Goal: Task Accomplishment & Management: Manage account settings

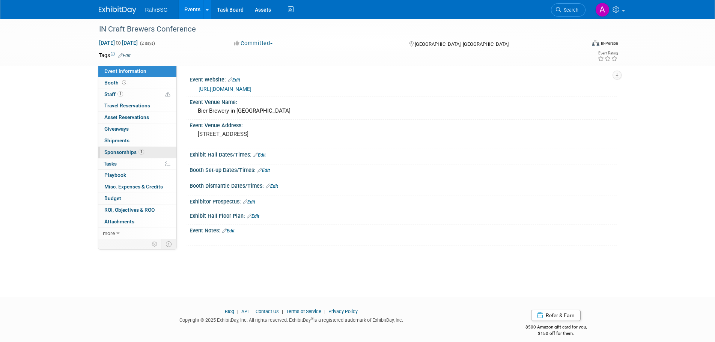
click at [121, 150] on span "Sponsorships 1" at bounding box center [124, 152] width 40 height 6
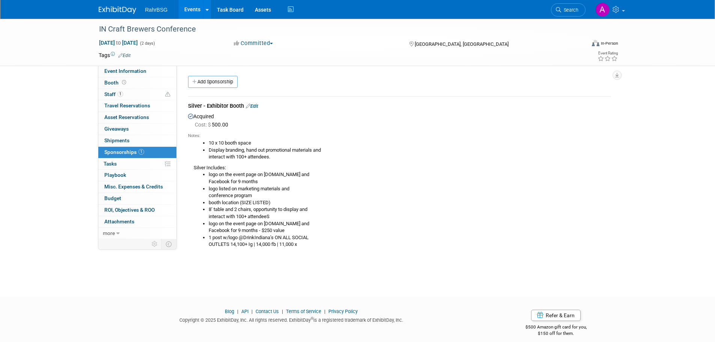
click at [271, 186] on li "logo listed on marketing materials and conference program" at bounding box center [410, 192] width 402 height 14
click at [256, 104] on link "Edit" at bounding box center [252, 106] width 12 height 6
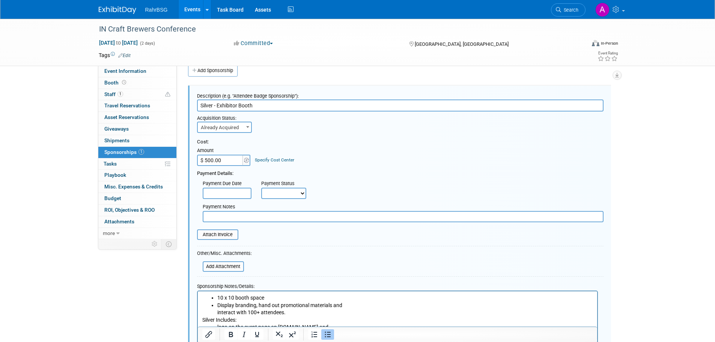
scroll to position [161, 0]
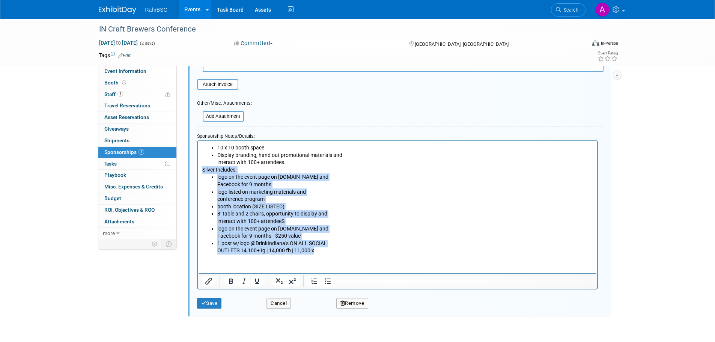
drag, startPoint x: 334, startPoint y: 250, endPoint x: 188, endPoint y: 170, distance: 166.1
click at [197, 170] on html "10 x 10 booth space Display branding, hand out promotional materials and intera…" at bounding box center [396, 197] width 399 height 113
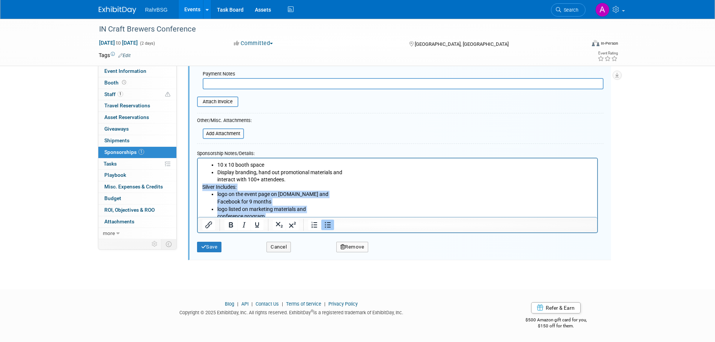
scroll to position [144, 0]
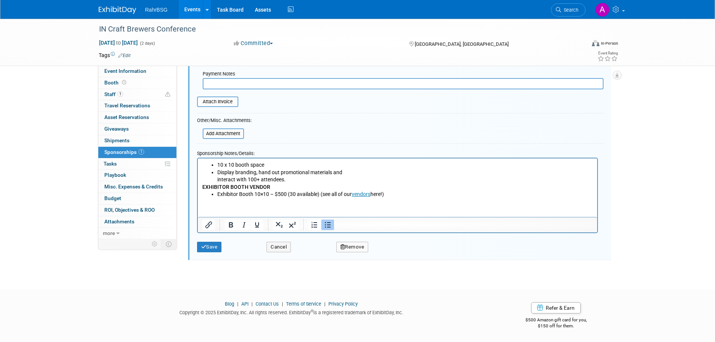
click at [302, 188] on p "EXHIBITOR BOOTH VENDOR" at bounding box center [397, 187] width 391 height 8
drag, startPoint x: 295, startPoint y: 178, endPoint x: 194, endPoint y: 163, distance: 102.1
click at [197, 163] on html "10 x 10 booth space Display branding, hand out promotional materials and intera…" at bounding box center [396, 178] width 399 height 40
copy ul "10 x 10 booth space Display branding, hand out promotional materials and intera…"
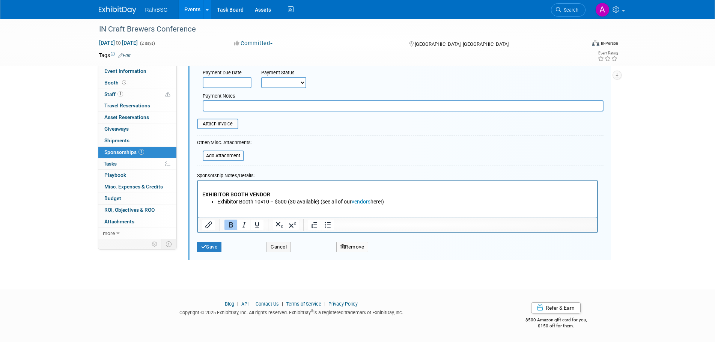
scroll to position [122, 0]
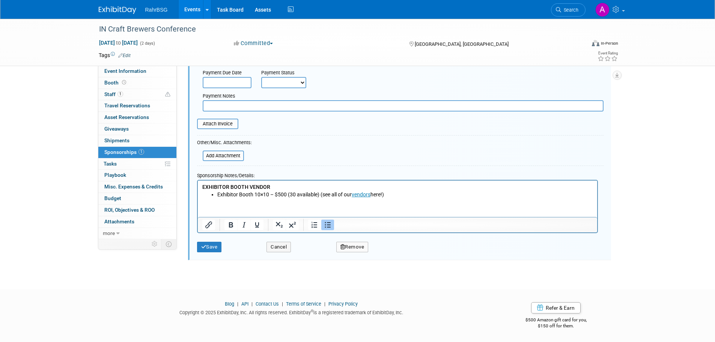
drag, startPoint x: 404, startPoint y: 195, endPoint x: 286, endPoint y: 196, distance: 118.2
click at [286, 196] on li "Exhibitor Booth 10×10 – $500 (30 available) (see all of our vendors here!)" at bounding box center [405, 195] width 376 height 8
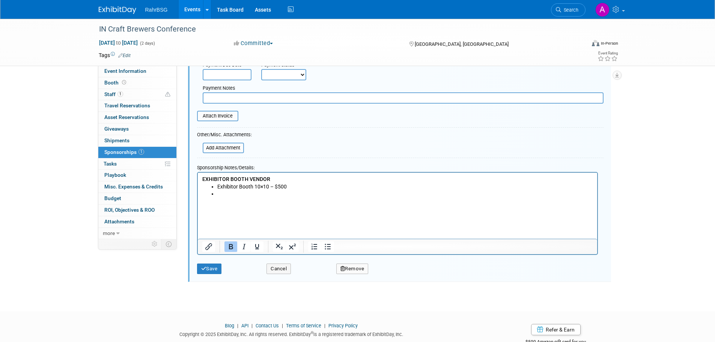
scroll to position [152, 0]
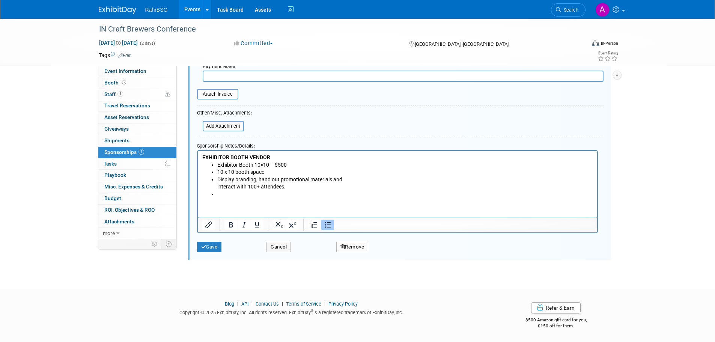
drag, startPoint x: 245, startPoint y: 193, endPoint x: 241, endPoint y: 193, distance: 4.5
click at [245, 193] on li "Rich Text Area. Press ALT-0 for help." at bounding box center [405, 194] width 376 height 8
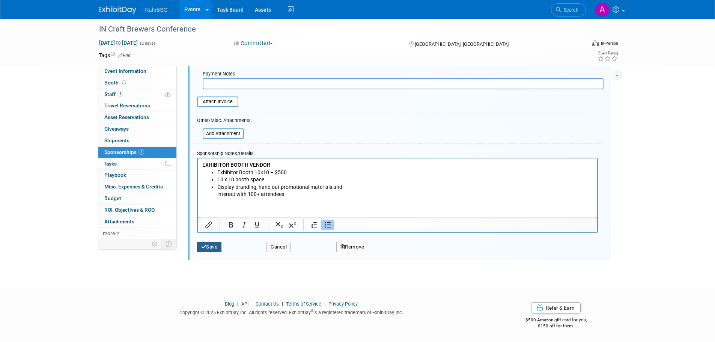
click at [212, 249] on button "Save" at bounding box center [209, 247] width 25 height 11
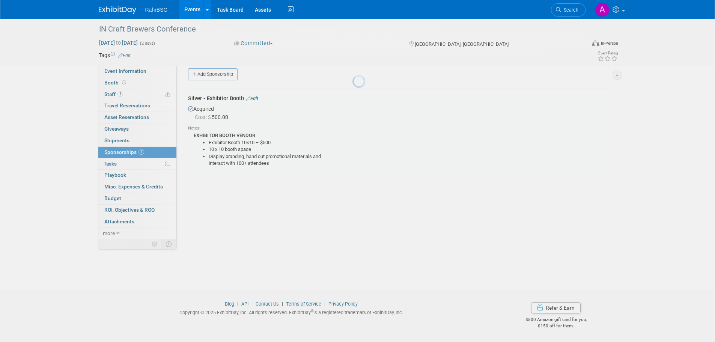
scroll to position [8, 0]
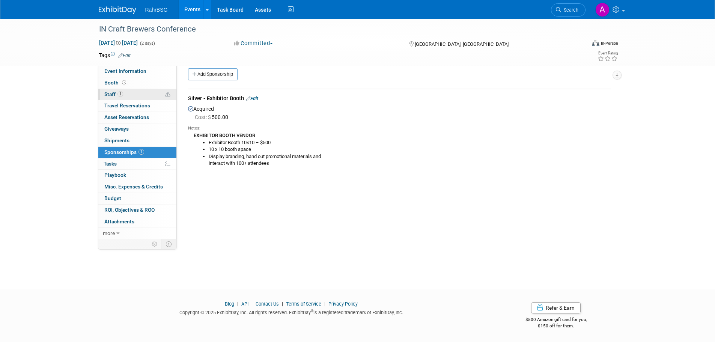
click at [121, 92] on span "1" at bounding box center [120, 94] width 6 height 6
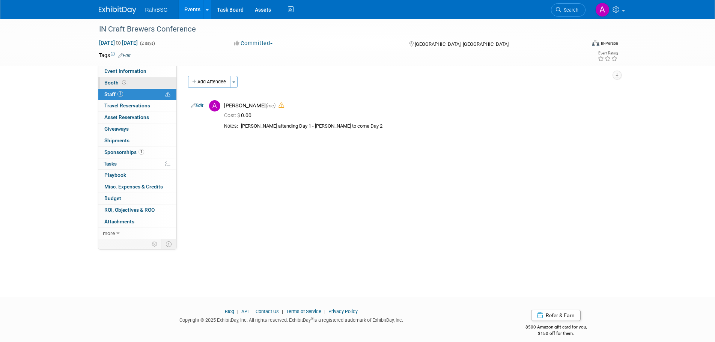
click at [121, 86] on link "Booth" at bounding box center [137, 82] width 78 height 11
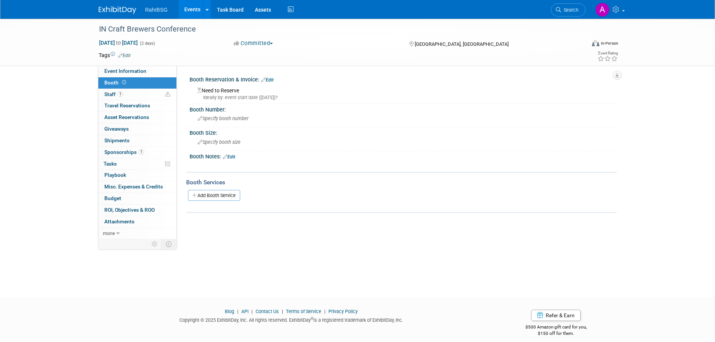
click at [239, 95] on div "Ideally by: event start date (Mon. Nov 10, 2025)?" at bounding box center [404, 97] width 414 height 7
click at [124, 13] on img at bounding box center [118, 10] width 38 height 8
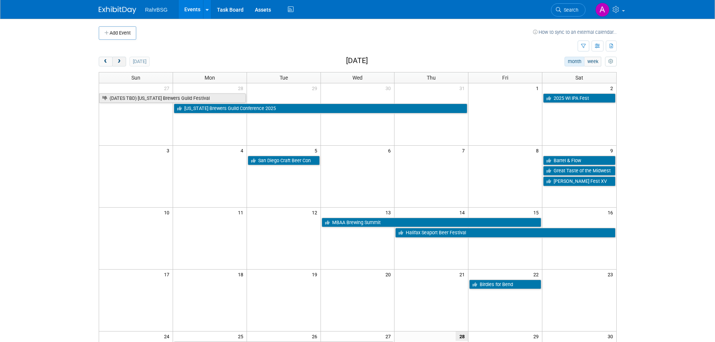
click at [122, 63] on button "next" at bounding box center [119, 62] width 14 height 10
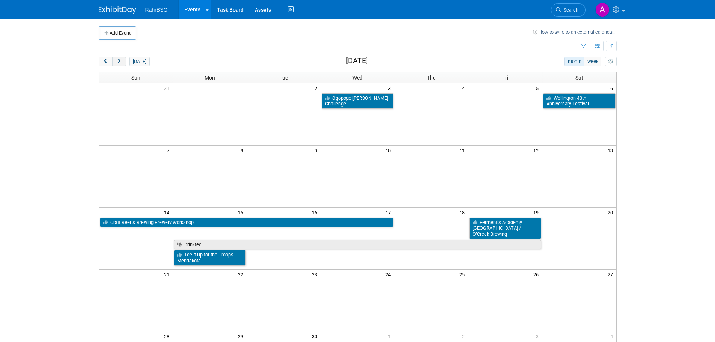
click at [122, 63] on button "next" at bounding box center [119, 62] width 14 height 10
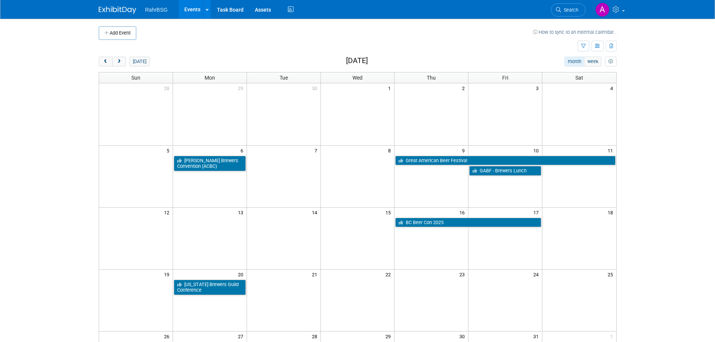
click at [593, 113] on td at bounding box center [579, 114] width 74 height 62
click at [118, 32] on button "Add Event" at bounding box center [118, 33] width 38 height 14
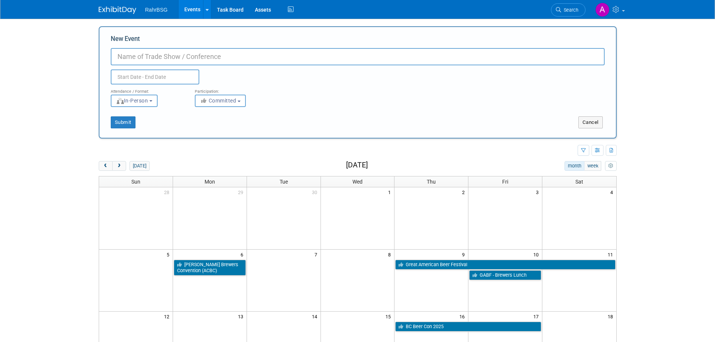
click at [144, 55] on input "New Event" at bounding box center [358, 56] width 494 height 17
type input "Alga Brewing Oktoberfest"
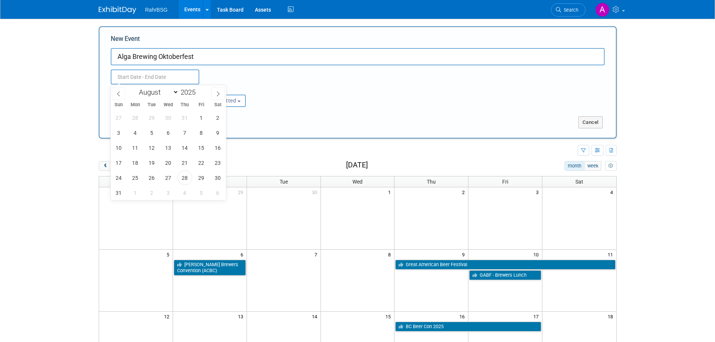
click at [145, 76] on input "text" at bounding box center [155, 76] width 89 height 15
click at [216, 91] on icon at bounding box center [217, 93] width 5 height 5
select select "9"
click at [219, 120] on span "4" at bounding box center [218, 117] width 15 height 15
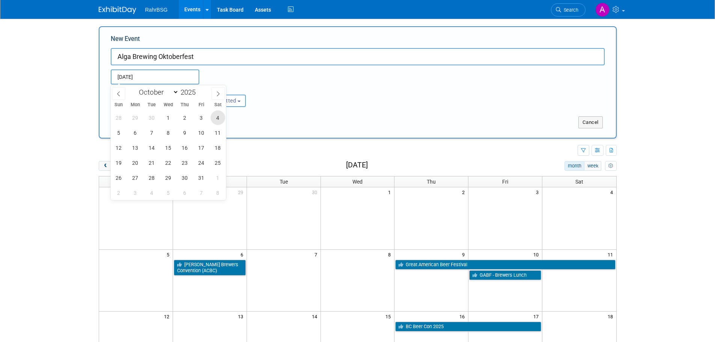
type input "[DATE] to [DATE]"
click at [319, 116] on div "Submit Cancel" at bounding box center [357, 122] width 516 height 12
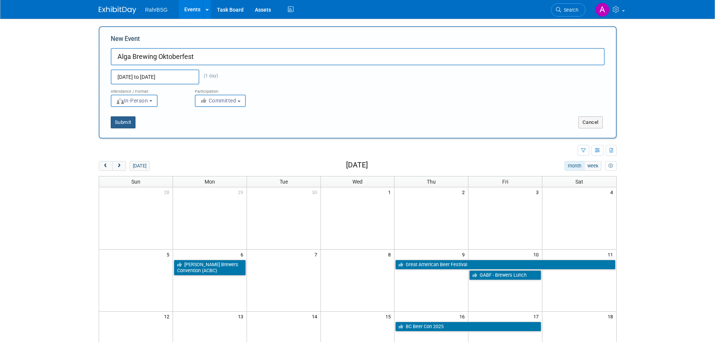
click at [124, 121] on button "Submit" at bounding box center [123, 122] width 25 height 12
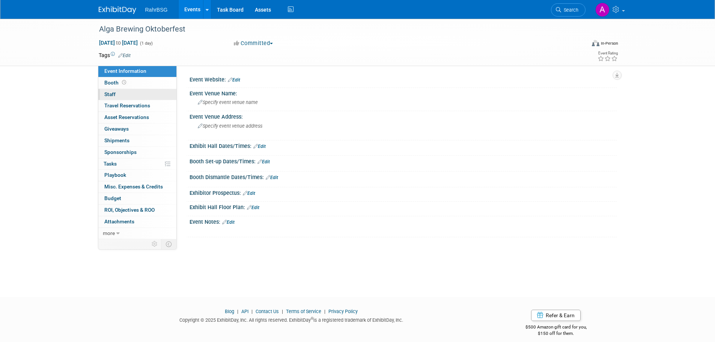
click at [127, 98] on link "0 Staff 0" at bounding box center [137, 94] width 78 height 11
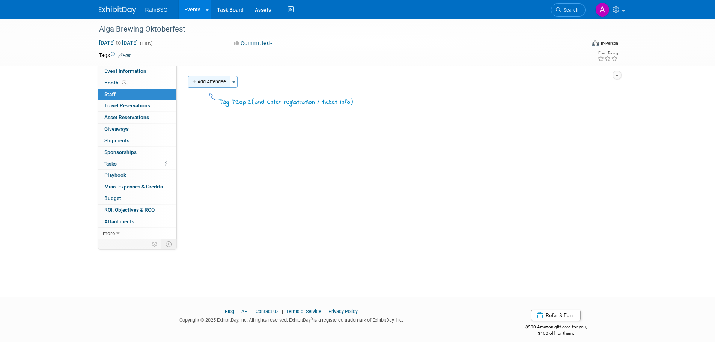
click at [219, 83] on button "Add Attendee" at bounding box center [209, 82] width 42 height 12
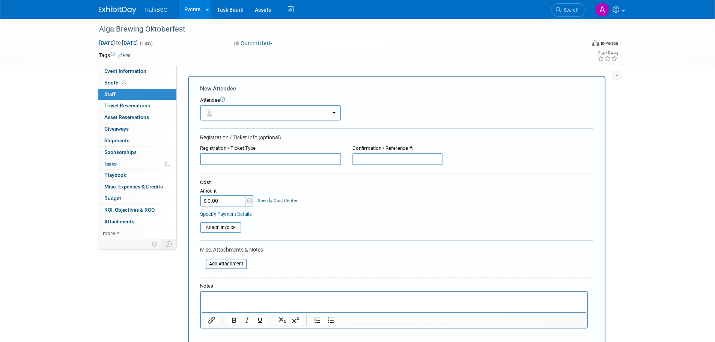
click at [237, 108] on button "button" at bounding box center [270, 112] width 141 height 15
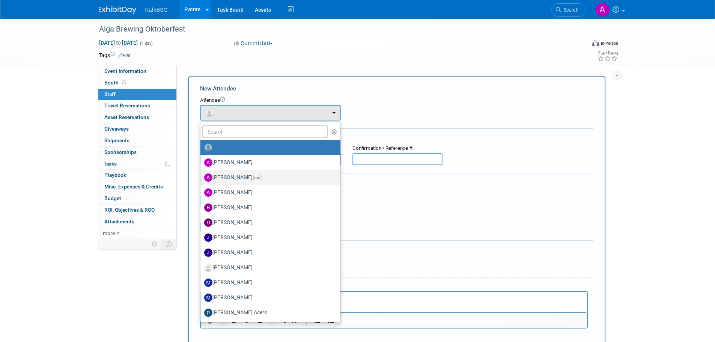
click at [251, 178] on label "Ashley Grotewold (me)" at bounding box center [268, 178] width 129 height 12
click at [202, 178] on input "Ashley Grotewold (me)" at bounding box center [199, 176] width 5 height 5
select select "8d7bfa72-48f6-4742-9252-1a421e7074c1"
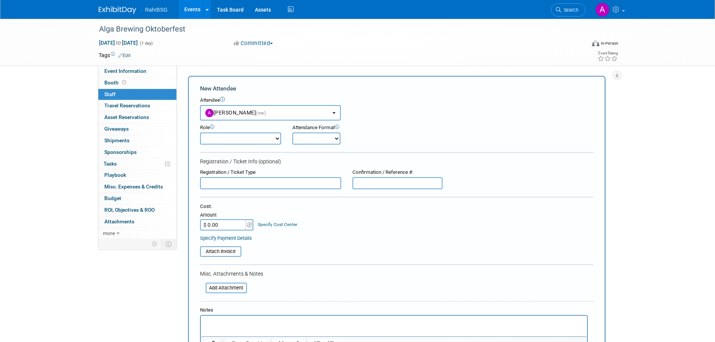
click at [283, 316] on html at bounding box center [393, 321] width 386 height 11
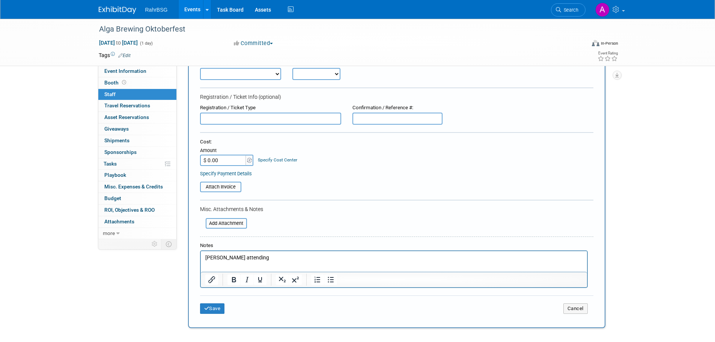
scroll to position [140, 0]
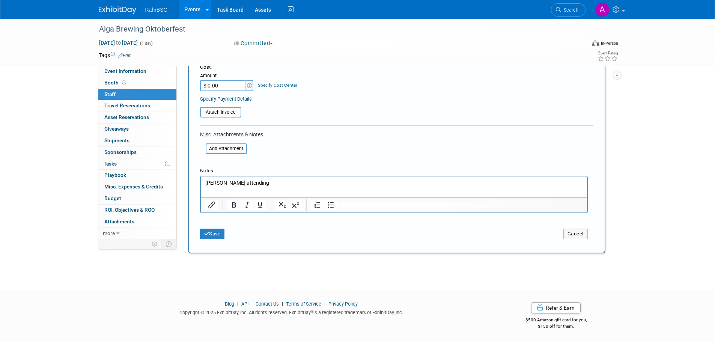
click at [215, 234] on button "Save" at bounding box center [212, 234] width 25 height 11
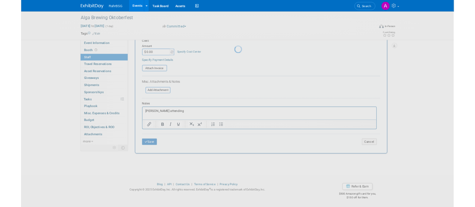
scroll to position [8, 0]
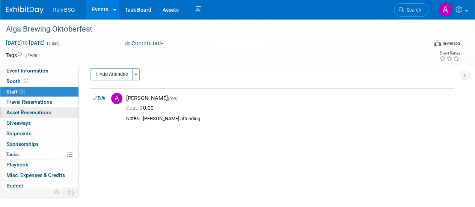
click at [36, 111] on span "Asset Reservations 0" at bounding box center [28, 112] width 45 height 6
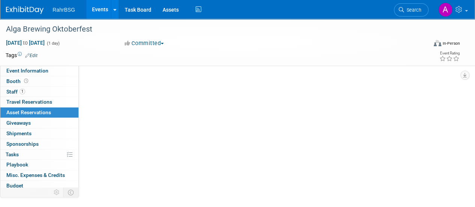
scroll to position [0, 0]
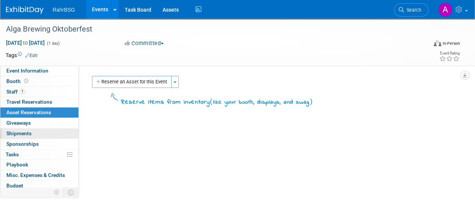
click at [30, 131] on span "Shipments 0" at bounding box center [18, 133] width 25 height 6
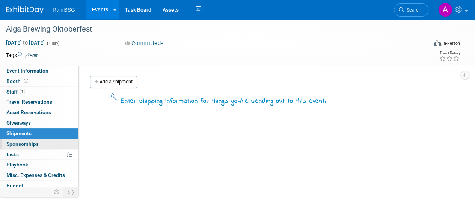
click at [33, 143] on span "Sponsorships 0" at bounding box center [22, 144] width 32 height 6
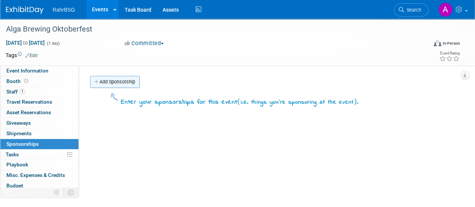
click at [114, 83] on link "Add Sponsorship" at bounding box center [115, 82] width 50 height 12
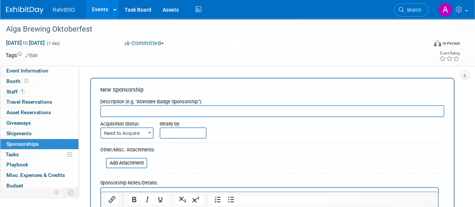
click at [125, 110] on input "text" at bounding box center [272, 111] width 344 height 12
type input "Gold Sponsor"
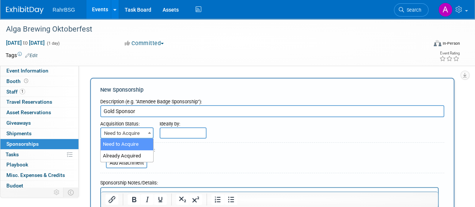
click at [130, 135] on span "Need to Acquire" at bounding box center [127, 133] width 52 height 11
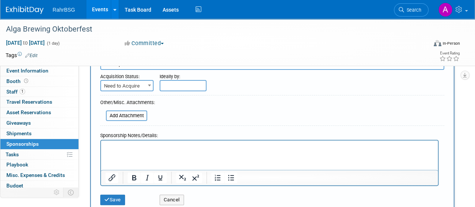
scroll to position [44, 0]
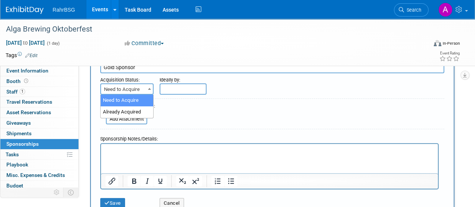
click at [138, 88] on span "Need to Acquire" at bounding box center [127, 89] width 52 height 11
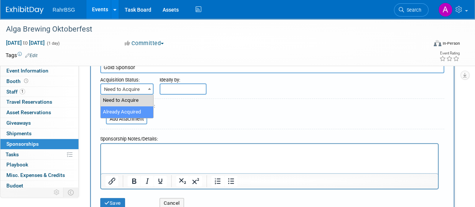
select select "2"
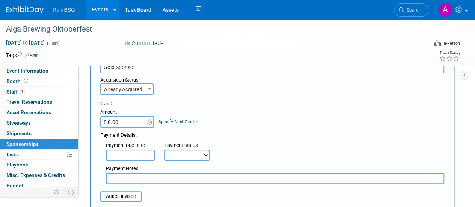
click at [133, 124] on input "$ 0.00" at bounding box center [123, 121] width 47 height 11
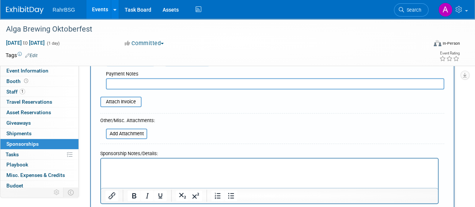
scroll to position [139, 0]
type input "$ 500.00"
click at [149, 168] on html at bounding box center [269, 163] width 337 height 11
paste body "Rich Text Area. Press ALT-0 for help."
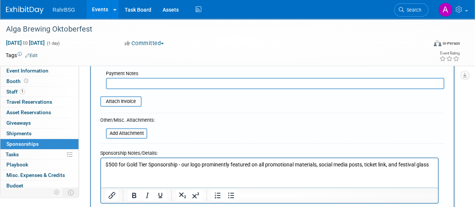
click at [196, 164] on p "$500 for Gold Tier Sponsorship - our logo prominently featured on all promotion…" at bounding box center [269, 165] width 328 height 8
click at [260, 164] on p "$500 for Gold Tier Sponsorship: logo prominently featured on all promotional ma…" at bounding box center [269, 165] width 328 height 8
click at [126, 163] on p "$500 for Gold Tier Sponsorship: logo prominently featured on all promotional ma…" at bounding box center [269, 165] width 328 height 8
click at [420, 166] on p "$500 Gold Tier Sponsorship: logo prominently featured on all promotional materi…" at bounding box center [269, 165] width 328 height 8
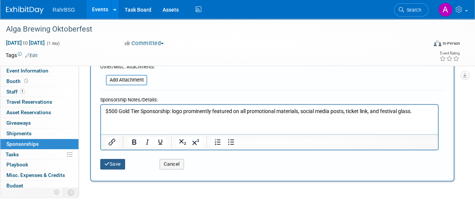
click at [115, 162] on button "Save" at bounding box center [112, 164] width 25 height 11
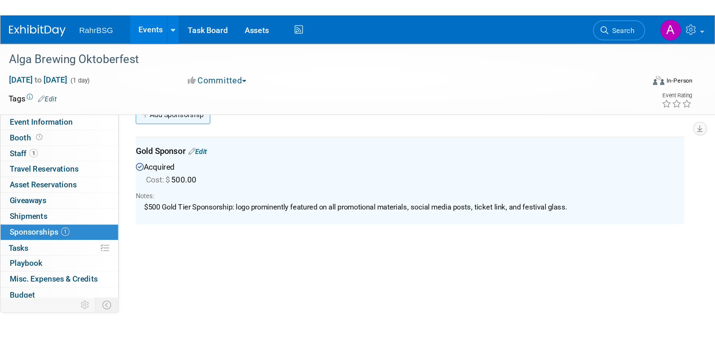
scroll to position [0, 0]
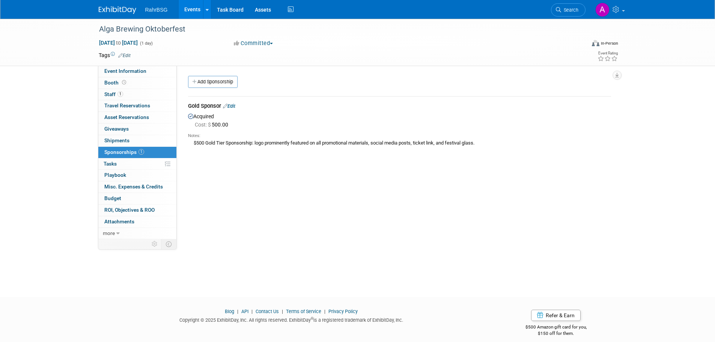
click at [622, 129] on div "Event Information Event Info Booth Booth 1 Staff 1 Staff 0 Travel Reservations …" at bounding box center [357, 129] width 529 height 220
click at [126, 11] on img at bounding box center [118, 10] width 38 height 8
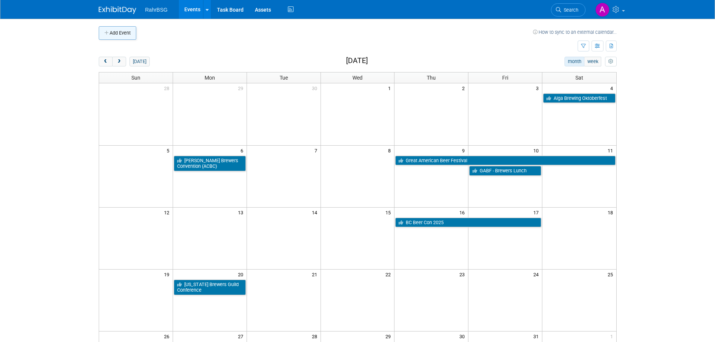
click at [131, 36] on button "Add Event" at bounding box center [118, 33] width 38 height 14
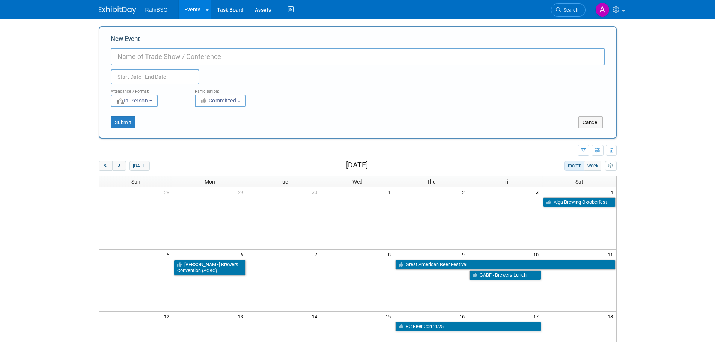
click at [159, 63] on input "New Event" at bounding box center [358, 56] width 494 height 17
click at [167, 55] on input "New Event" at bounding box center [358, 56] width 494 height 17
drag, startPoint x: 148, startPoint y: 59, endPoint x: 70, endPoint y: 49, distance: 78.3
click at [70, 50] on body "RahrBSG Events Add Event Bulk Upload Events Shareable Event Boards Recently Vie…" at bounding box center [357, 171] width 715 height 342
click at [263, 48] on input "SD Brewers Guild Capital of Craft Collab" at bounding box center [358, 56] width 494 height 17
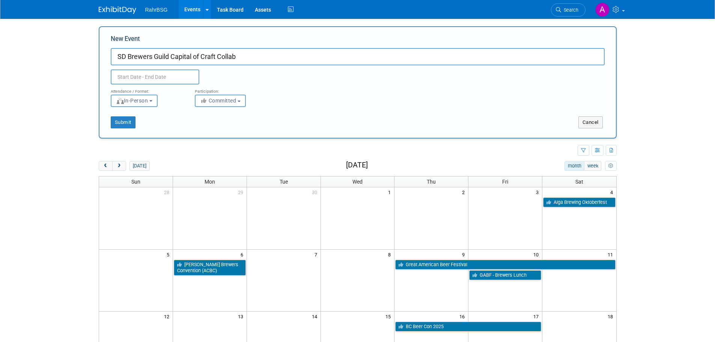
type input "SD Brewers Guild Capital of Craft Collab"
click at [182, 70] on input "text" at bounding box center [155, 76] width 89 height 15
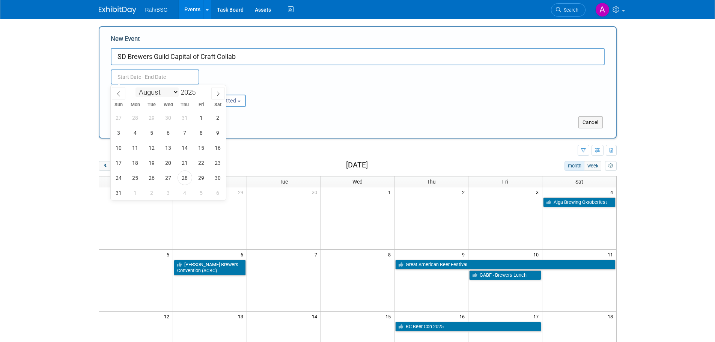
click at [173, 90] on select "January February March April May June July August September October November De…" at bounding box center [156, 91] width 43 height 9
select select "8"
click at [135, 87] on select "January February March April May June July August September October November De…" at bounding box center [156, 91] width 43 height 9
click at [205, 137] on span "12" at bounding box center [201, 132] width 15 height 15
type input "Sep 12, 2025 to Sep 12, 2025"
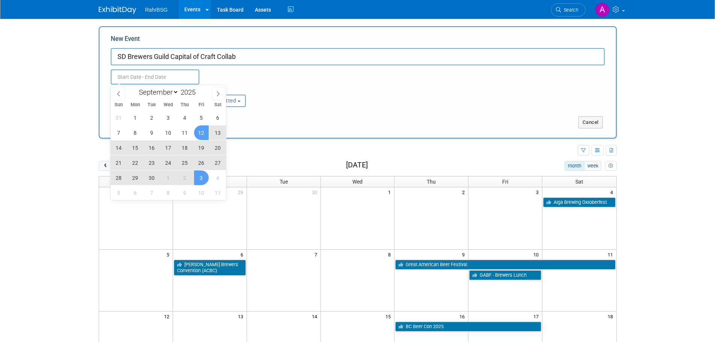
type input "Sep 12, 2025 to Sep 12, 2025"
click at [315, 111] on div "Submit Cancel" at bounding box center [357, 117] width 505 height 21
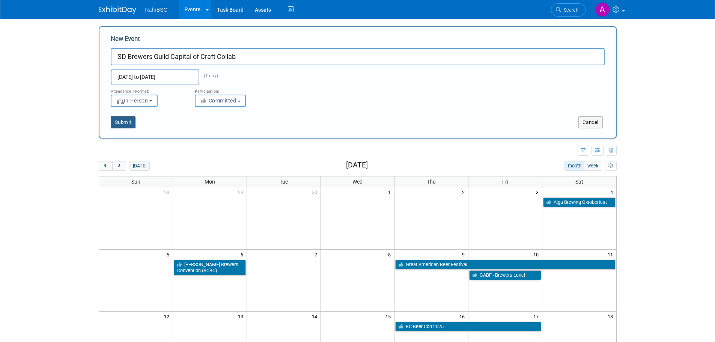
click at [130, 121] on button "Submit" at bounding box center [123, 122] width 25 height 12
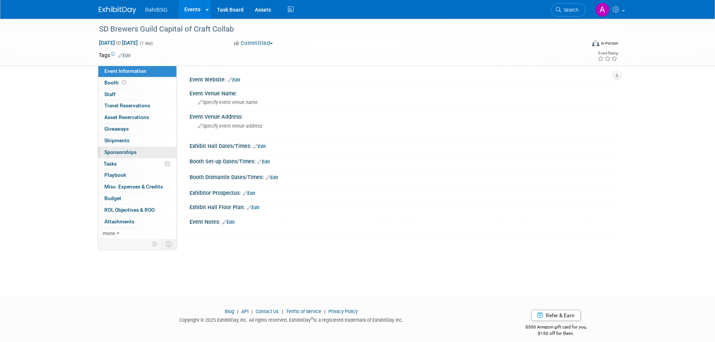
click at [127, 150] on span "Sponsorships 0" at bounding box center [120, 152] width 32 height 6
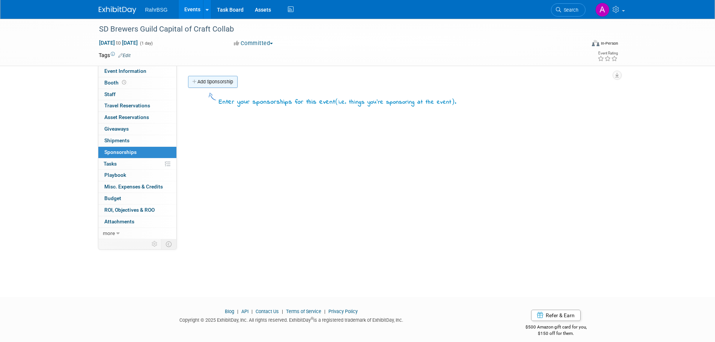
click at [223, 85] on link "Add Sponsorship" at bounding box center [213, 82] width 50 height 12
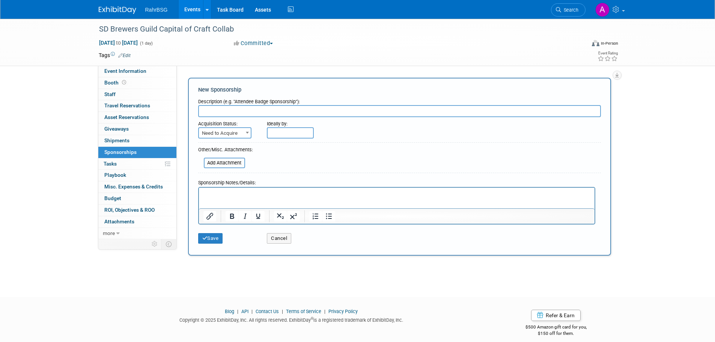
click at [236, 116] on input "text" at bounding box center [399, 111] width 403 height 12
type input "Product Comp - roughly $7500"
click at [243, 198] on html at bounding box center [397, 192] width 396 height 11
click at [227, 192] on p "Rich Text Area. Press ALT-0 for help." at bounding box center [396, 194] width 387 height 8
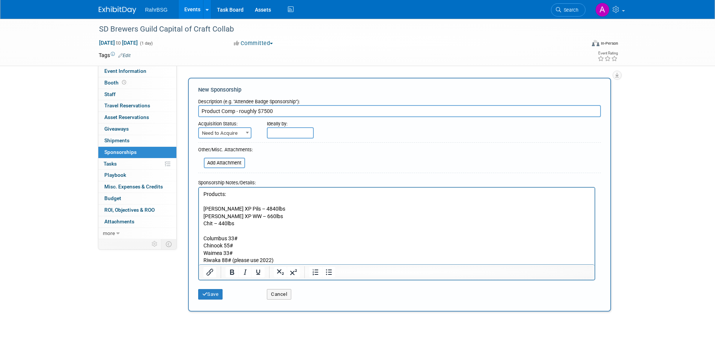
scroll to position [38, 0]
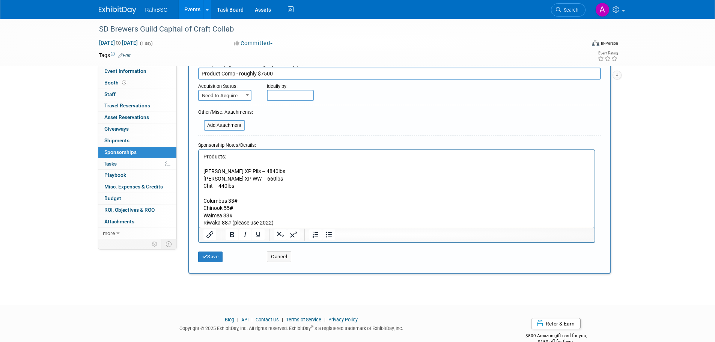
click at [296, 219] on p "Products: Weyerman XP Pils – 4840lbs Rahr XP WW – 660lbs Chit – 440lbs Columbus…" at bounding box center [396, 190] width 387 height 74
click at [296, 220] on p "Products: Weyerman XP Pils – 4840lbs Rahr XP WW – 660lbs Chit – 440lbs Columbus…" at bounding box center [396, 190] width 387 height 74
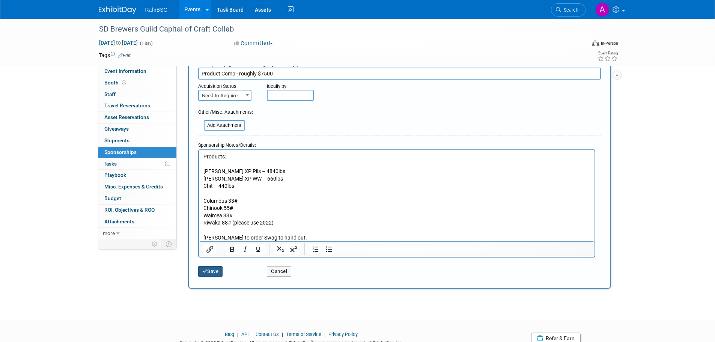
click at [209, 268] on button "Save" at bounding box center [210, 271] width 25 height 11
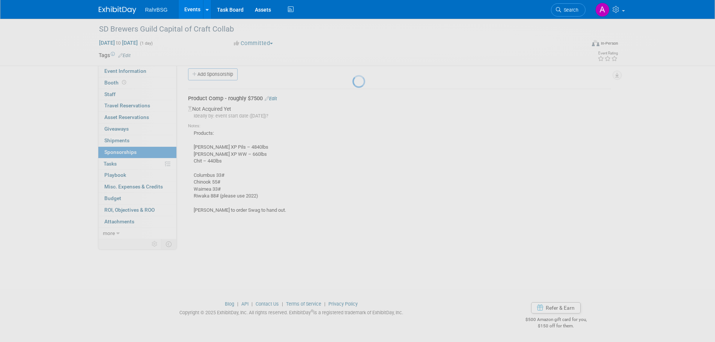
scroll to position [8, 0]
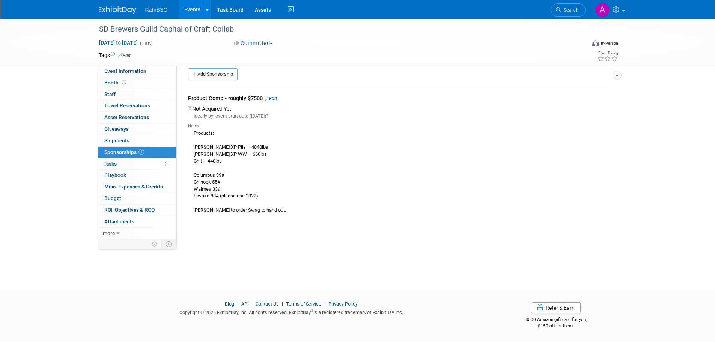
click at [109, 7] on img at bounding box center [118, 10] width 38 height 8
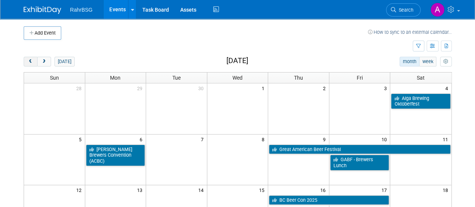
click at [28, 59] on span "prev" at bounding box center [31, 61] width 6 height 5
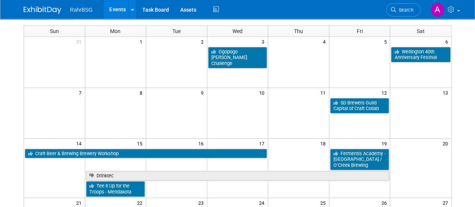
scroll to position [47, 0]
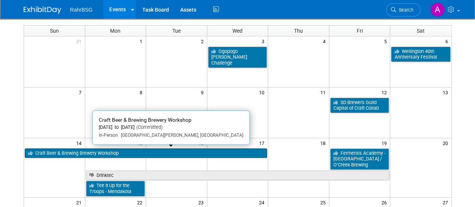
click at [106, 149] on link "Craft Beer & Brewing Brewery Workshop" at bounding box center [146, 153] width 242 height 10
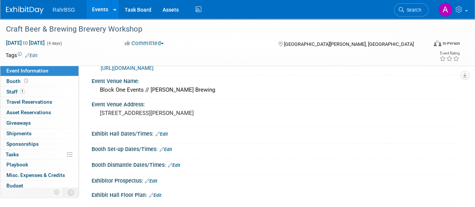
scroll to position [85, 0]
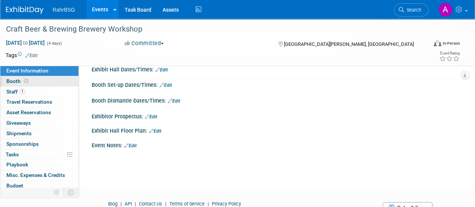
click at [29, 84] on link "Booth" at bounding box center [39, 81] width 78 height 10
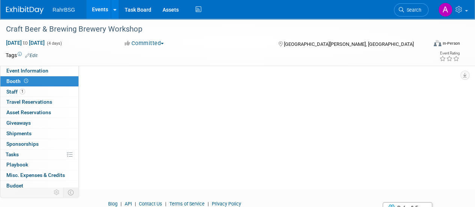
scroll to position [0, 0]
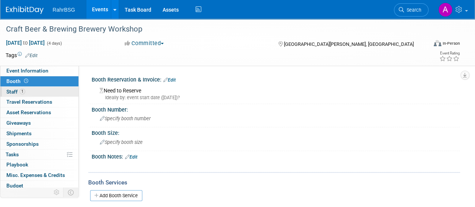
click at [28, 91] on link "1 Staff 1" at bounding box center [39, 92] width 78 height 10
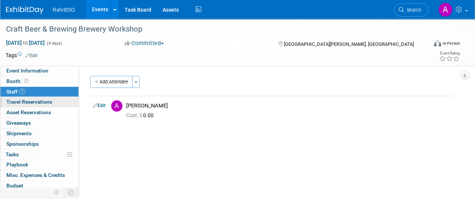
click at [39, 103] on span "Travel Reservations 0" at bounding box center [29, 102] width 46 height 6
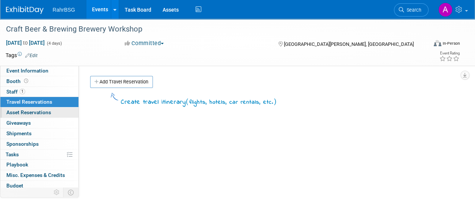
click at [37, 116] on link "0 Asset Reservations 0" at bounding box center [39, 112] width 78 height 10
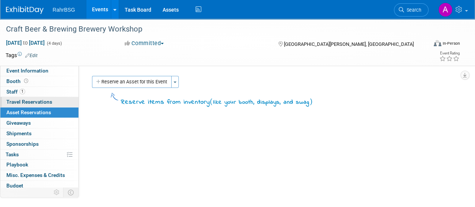
click at [30, 99] on span "Travel Reservations 0" at bounding box center [29, 102] width 46 height 6
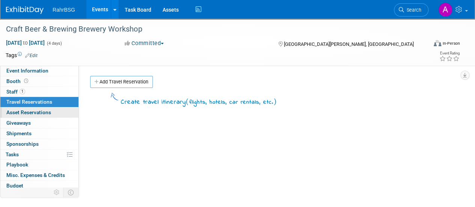
click at [31, 112] on span "Asset Reservations 0" at bounding box center [28, 112] width 45 height 6
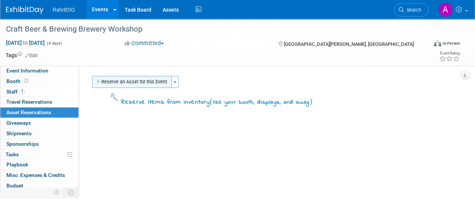
click at [143, 78] on button "Reserve an Asset for this Event" at bounding box center [132, 82] width 80 height 12
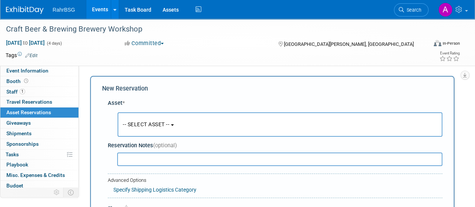
scroll to position [7, 0]
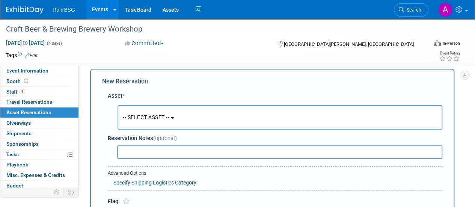
click at [173, 122] on button "-- SELECT ASSET --" at bounding box center [279, 117] width 325 height 24
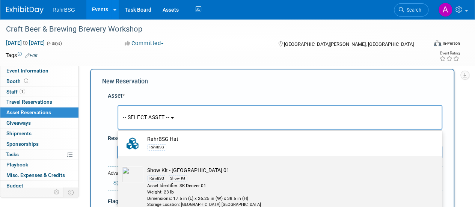
scroll to position [72, 0]
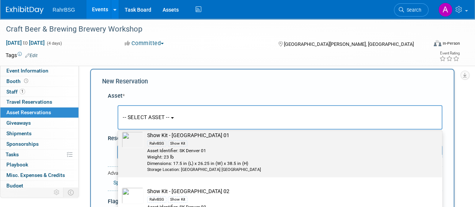
click at [221, 143] on div "RahrBSG Show Kit" at bounding box center [287, 143] width 280 height 9
click at [119, 130] on input "Show Kit - Denver 01 RahrBSG Show Kit Asset Identifier: SK Denver 01 Weight: 23…" at bounding box center [116, 127] width 5 height 5
select select "10721917"
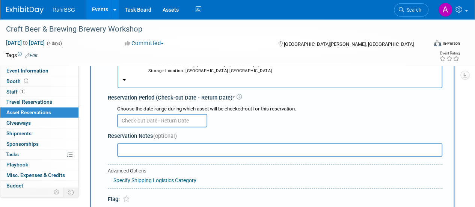
scroll to position [84, 0]
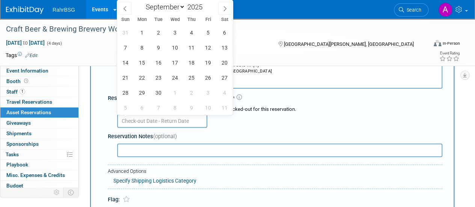
click at [167, 121] on input "text" at bounding box center [162, 121] width 90 height 14
click at [297, 118] on div at bounding box center [279, 120] width 325 height 15
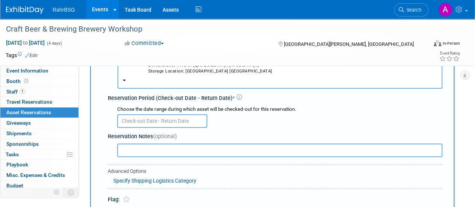
click at [232, 125] on div at bounding box center [279, 120] width 325 height 15
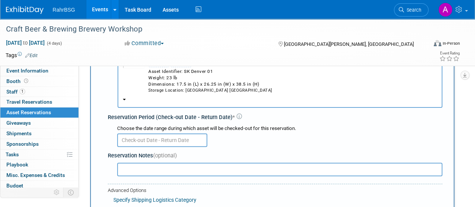
scroll to position [65, 0]
click at [155, 141] on input "text" at bounding box center [162, 140] width 90 height 14
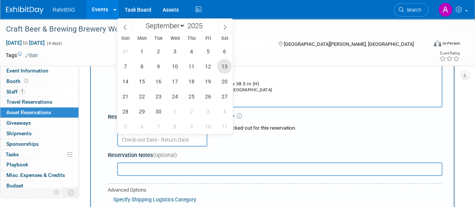
click at [223, 67] on span "13" at bounding box center [224, 66] width 15 height 15
click at [211, 68] on span "12" at bounding box center [207, 66] width 15 height 15
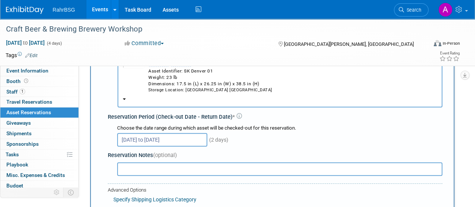
click at [149, 133] on input "Sep 12, 2025 to Sep 13, 2025" at bounding box center [162, 140] width 90 height 14
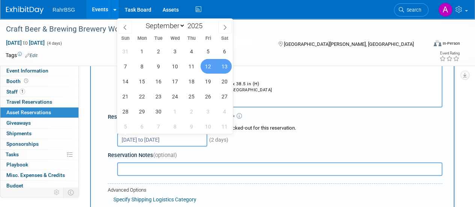
click at [205, 70] on span "12" at bounding box center [207, 66] width 15 height 15
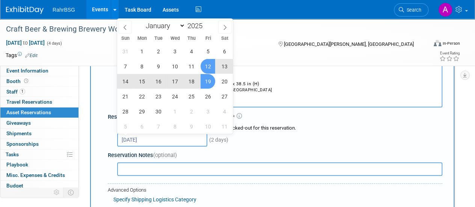
click at [204, 82] on span "19" at bounding box center [207, 81] width 15 height 15
type input "Sep 12, 2025 to Sep 19, 2025"
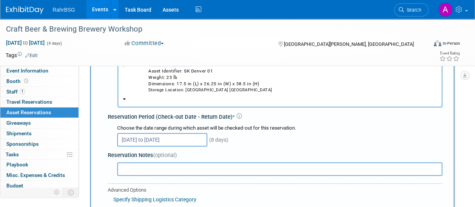
click at [229, 147] on div "Choose the date range during which asset will be checked-out for this reservati…" at bounding box center [276, 135] width 331 height 26
click at [267, 139] on div "Sep 12, 2025 to Sep 19, 2025 (8 days)" at bounding box center [279, 139] width 325 height 15
click at [195, 163] on input "text" at bounding box center [279, 169] width 325 height 14
drag, startPoint x: 209, startPoint y: 169, endPoint x: 155, endPoint y: 169, distance: 54.8
click at [155, 169] on input "Ashton L may be able to pick up." at bounding box center [279, 169] width 325 height 14
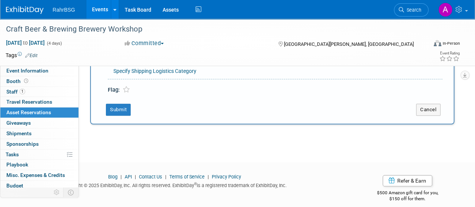
scroll to position [201, 0]
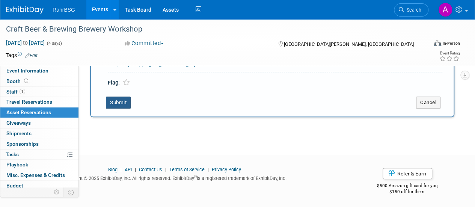
type input "Ashton L may be able to drop back off at the DC."
click at [109, 100] on button "Submit" at bounding box center [118, 102] width 25 height 12
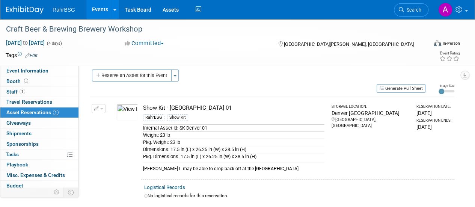
scroll to position [2, 0]
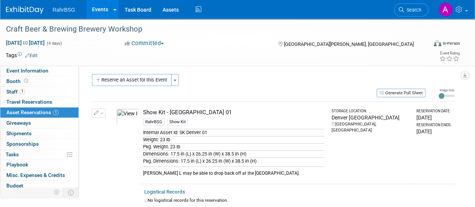
click at [222, 42] on div "Committed Committed Considering Not Going" at bounding box center [194, 43] width 144 height 8
click at [13, 7] on img at bounding box center [25, 10] width 38 height 8
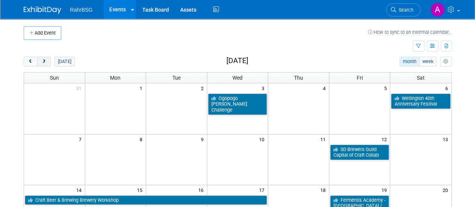
click at [41, 62] on span "next" at bounding box center [44, 61] width 6 height 5
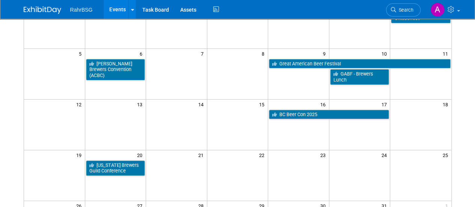
scroll to position [211, 0]
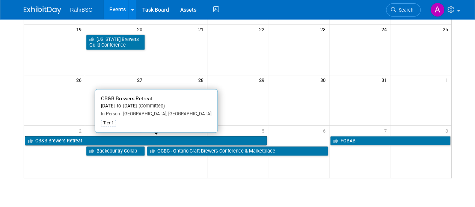
click at [72, 137] on link "CB&B Brewers Retreat" at bounding box center [146, 141] width 242 height 10
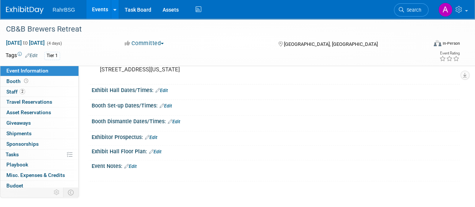
scroll to position [65, 0]
click at [15, 89] on span "Staff 2" at bounding box center [15, 92] width 19 height 6
